Goal: Transaction & Acquisition: Purchase product/service

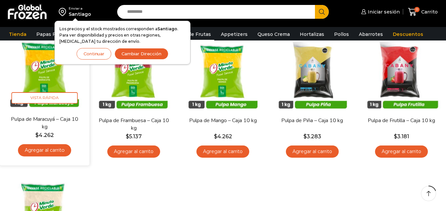
scroll to position [68, 0]
click at [60, 154] on link "Agregar al carrito" at bounding box center [44, 150] width 53 height 12
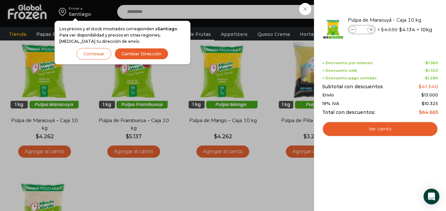
click at [406, 11] on div "1 [GEOGRAPHIC_DATA] 1 1 Shopping Cart *" at bounding box center [422, 11] width 33 height 15
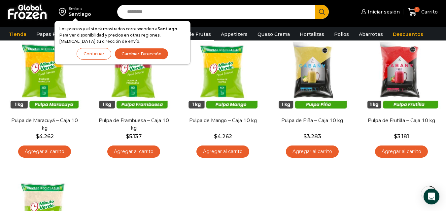
click at [231, 11] on input "Search input" at bounding box center [218, 12] width 188 height 14
click at [107, 54] on button "Continuar" at bounding box center [94, 54] width 35 height 12
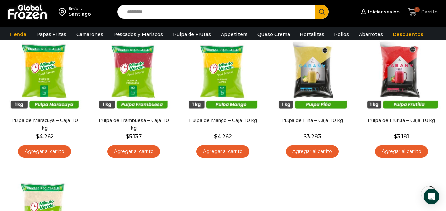
click at [417, 14] on span "1" at bounding box center [414, 12] width 12 height 9
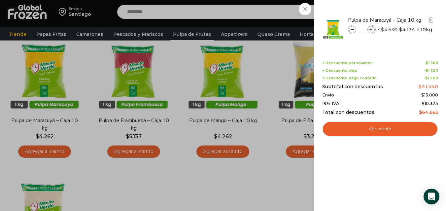
click at [372, 31] on icon at bounding box center [371, 30] width 4 height 4
type input "*"
click at [406, 20] on div "1 Carrito 1 1 Shopping Cart *" at bounding box center [422, 11] width 33 height 15
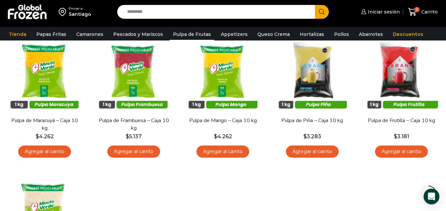
click at [285, 7] on input "Search input" at bounding box center [218, 12] width 188 height 14
click at [217, 34] on link "Appetizers" at bounding box center [233, 34] width 33 height 13
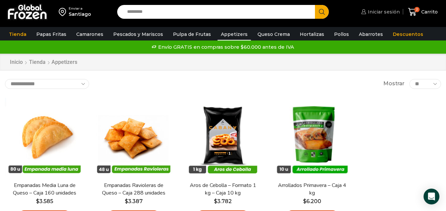
click at [390, 12] on span "Iniciar sesión" at bounding box center [383, 12] width 34 height 7
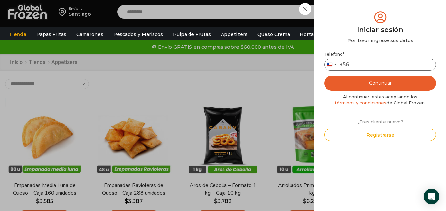
click at [374, 60] on input "Teléfono *" at bounding box center [380, 65] width 112 height 12
type input "*********"
click at [371, 84] on button "Continuar" at bounding box center [380, 83] width 112 height 15
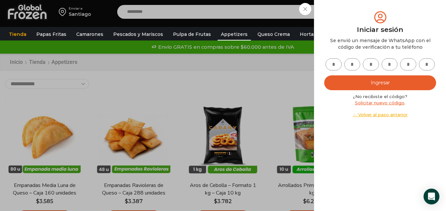
click at [338, 61] on input "text" at bounding box center [333, 64] width 16 height 12
type input "*"
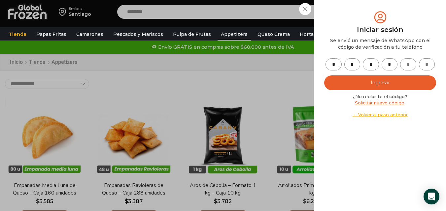
type input "*"
click at [329, 65] on input "*" at bounding box center [333, 64] width 16 height 12
click at [372, 64] on input "text" at bounding box center [370, 64] width 16 height 12
type input "*"
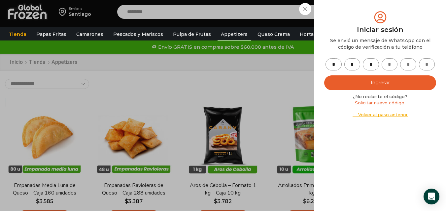
type input "*"
click at [372, 90] on button "Ingresar" at bounding box center [380, 83] width 112 height 15
click at [381, 81] on button "Ingresar" at bounding box center [380, 83] width 112 height 15
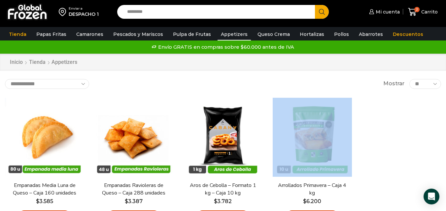
drag, startPoint x: 445, startPoint y: 94, endPoint x: 445, endPoint y: 137, distance: 43.5
click at [445, 137] on div "En stock Vista Rápida Empanadas Media Luna de Queso – Caja 160 unidades $ 3.585…" at bounding box center [223, 162] width 446 height 139
click at [291, 13] on input "Search input" at bounding box center [218, 12] width 188 height 14
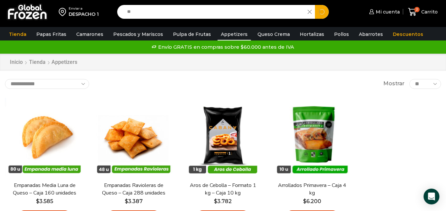
type input "*"
click at [16, 61] on link "Inicio" at bounding box center [17, 63] width 14 height 8
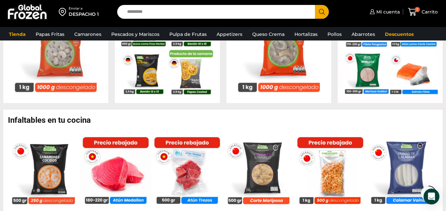
scroll to position [441, 0]
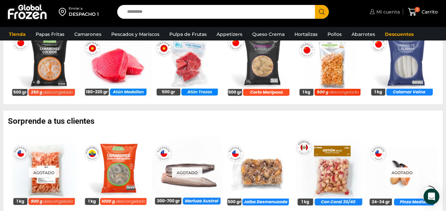
click at [384, 9] on span "Mi cuenta" at bounding box center [386, 12] width 25 height 7
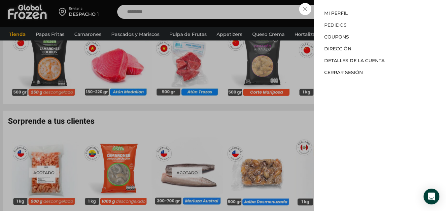
click at [340, 24] on link "Pedidos" at bounding box center [335, 25] width 22 height 6
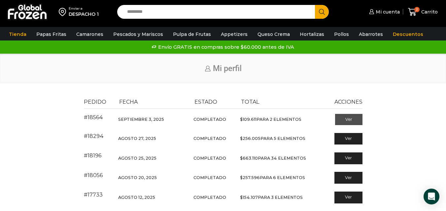
click at [348, 120] on link "Ver" at bounding box center [348, 119] width 27 height 11
click at [358, 137] on link "Ver" at bounding box center [348, 139] width 27 height 11
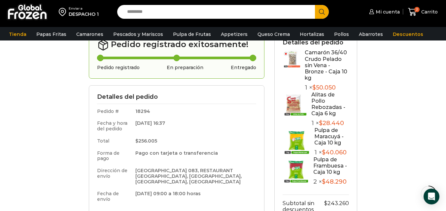
scroll to position [59, 0]
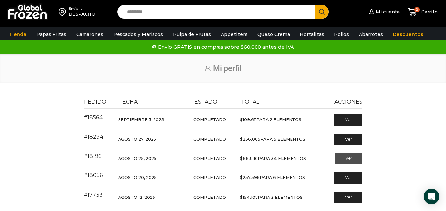
click at [362, 160] on link "Ver" at bounding box center [348, 158] width 27 height 11
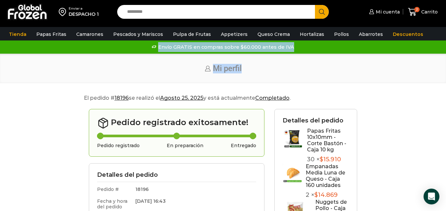
drag, startPoint x: 445, startPoint y: 34, endPoint x: 446, endPoint y: 60, distance: 26.1
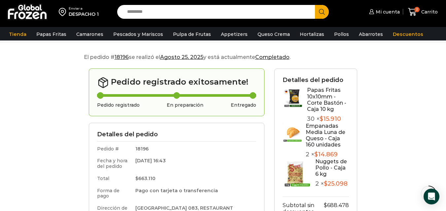
scroll to position [83, 0]
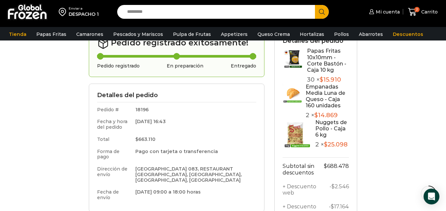
click at [323, 128] on link "Nuggets de Pollo - Caja 6 kg" at bounding box center [331, 128] width 32 height 19
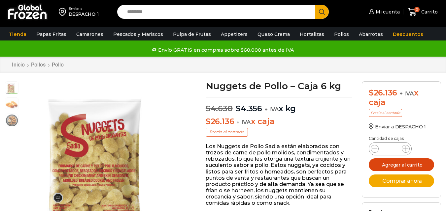
click at [412, 167] on button "Agregar al carrito" at bounding box center [400, 165] width 65 height 13
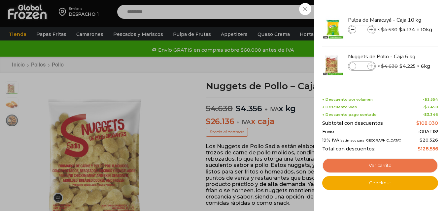
click at [406, 168] on link "Ver carrito" at bounding box center [380, 165] width 116 height 15
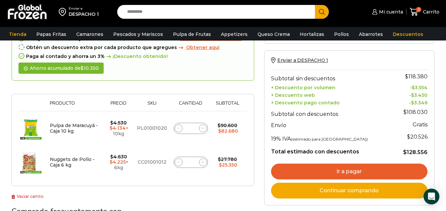
scroll to position [57, 0]
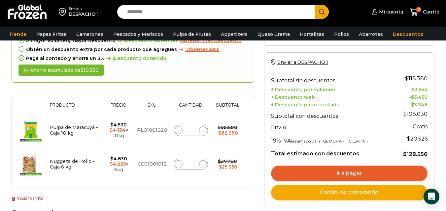
click at [354, 177] on link "Ir a pagar" at bounding box center [349, 174] width 156 height 16
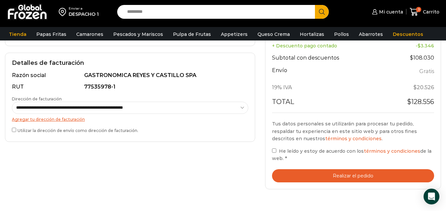
scroll to position [179, 0]
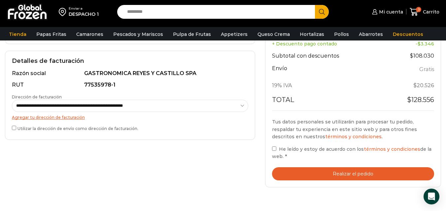
drag, startPoint x: 448, startPoint y: 58, endPoint x: 449, endPoint y: 126, distance: 67.6
click at [446, 126] on html "WordPress WooCommerce Themes Enviar a DESPACHO 1 Search input Search Mi cuenta" at bounding box center [223, 92] width 446 height 542
click at [12, 128] on div "**********" at bounding box center [130, 95] width 250 height 89
click at [310, 175] on button "Realizar el pedido" at bounding box center [353, 175] width 162 height 14
